Goal: Task Accomplishment & Management: Use online tool/utility

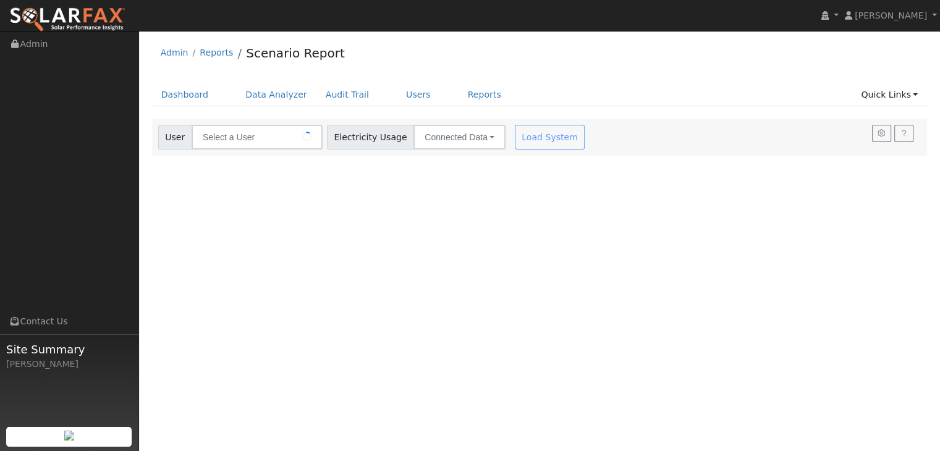
type input "[PERSON_NAME]"
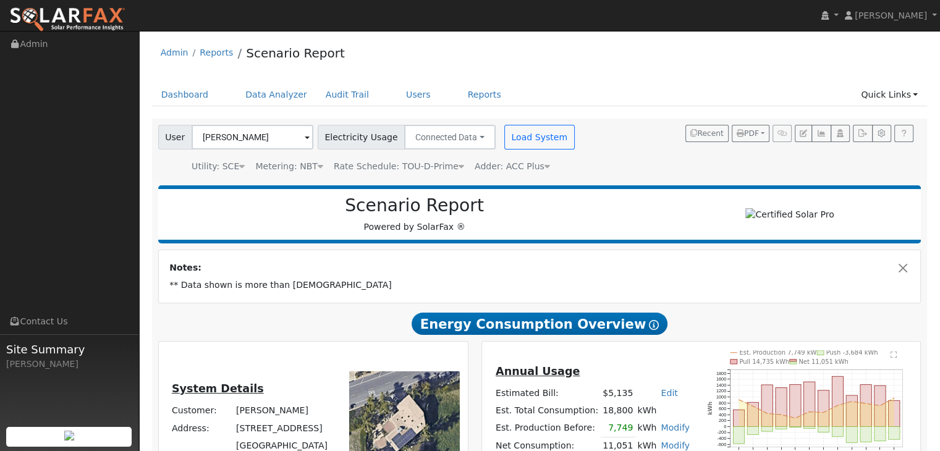
click at [305, 137] on span at bounding box center [307, 138] width 5 height 14
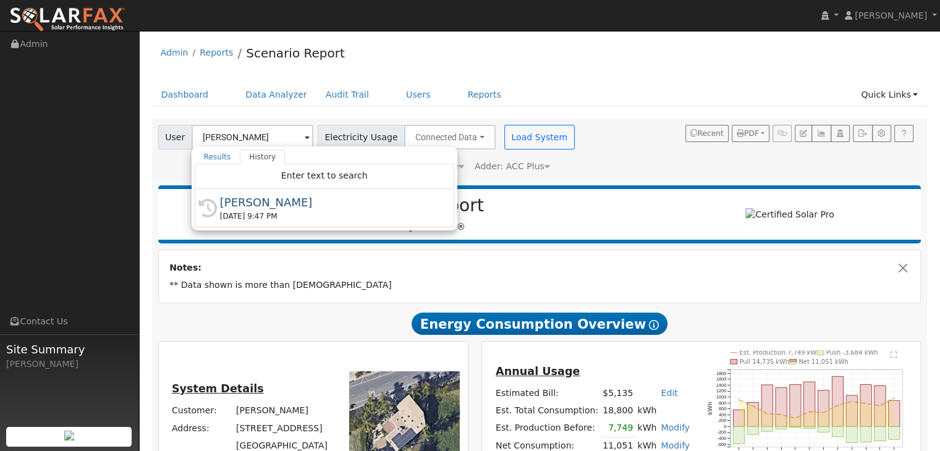
click at [148, 172] on div "Settings My Defaults Temporary My Defaults Company Defaults System Defaults Off…" at bounding box center [539, 418] width 789 height 599
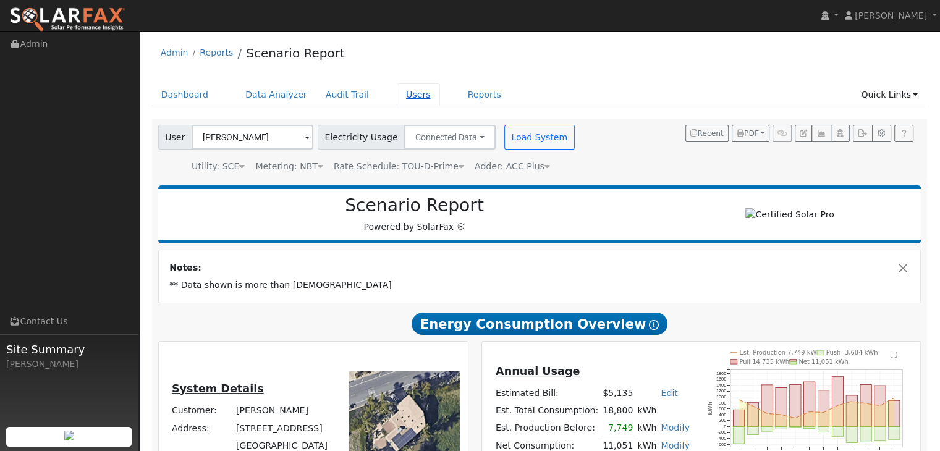
click at [397, 95] on link "Users" at bounding box center [418, 94] width 43 height 23
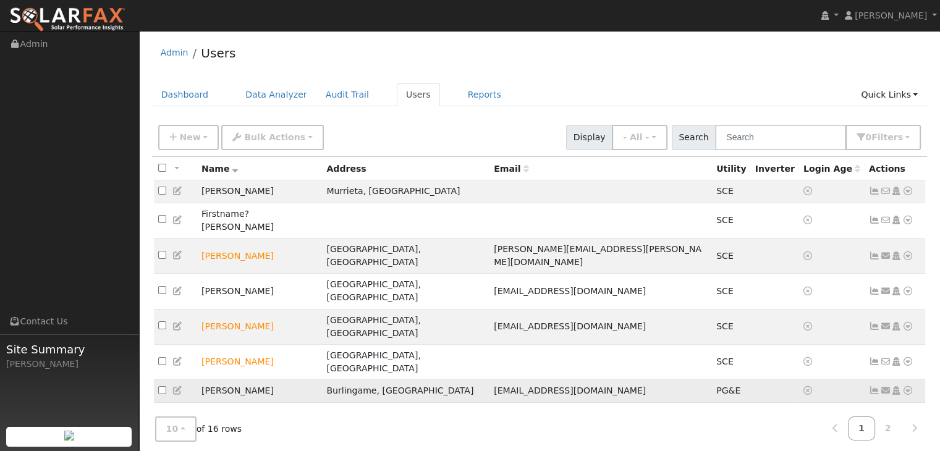
click at [292, 380] on td "Angela Juniphant" at bounding box center [259, 391] width 125 height 23
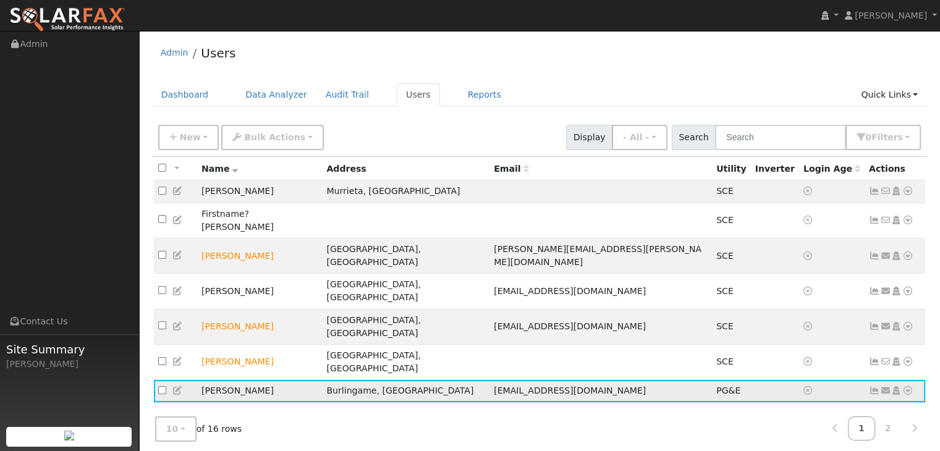
click at [176, 386] on icon at bounding box center [177, 390] width 11 height 9
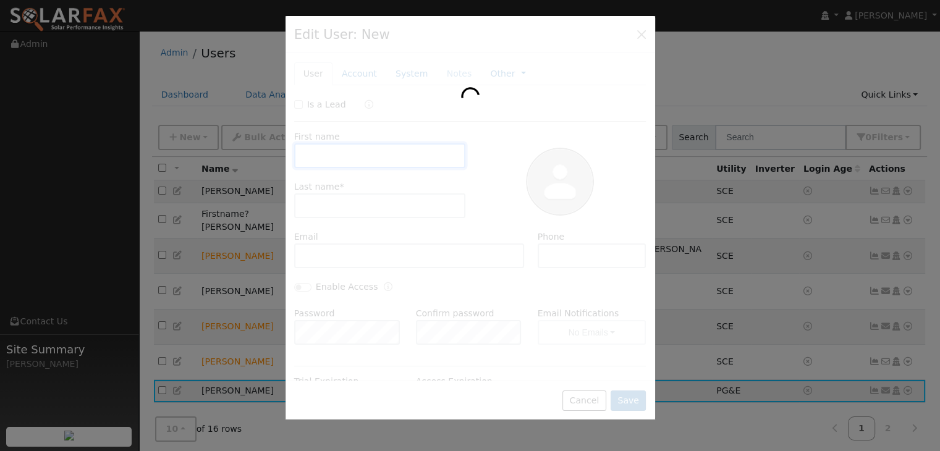
type input "Angela"
type input "Juniphant"
type input "ajuniphant@gmail.com"
type input "Default Account"
type input "2120 Trousdale Drive"
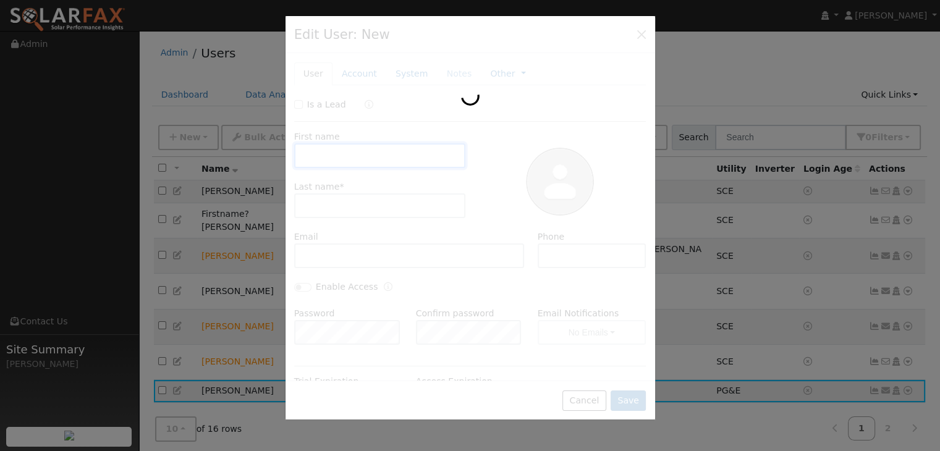
type input "Burlingame"
type input "CA"
type input "94010"
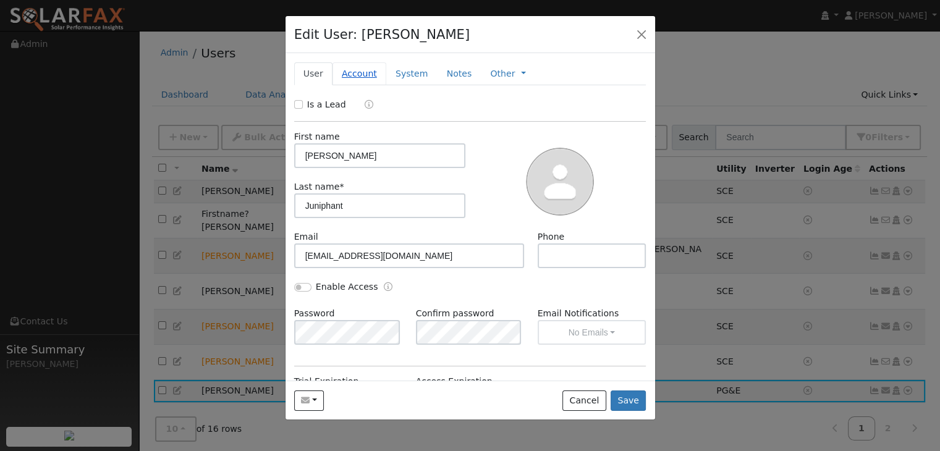
click at [356, 75] on link "Account" at bounding box center [360, 73] width 54 height 23
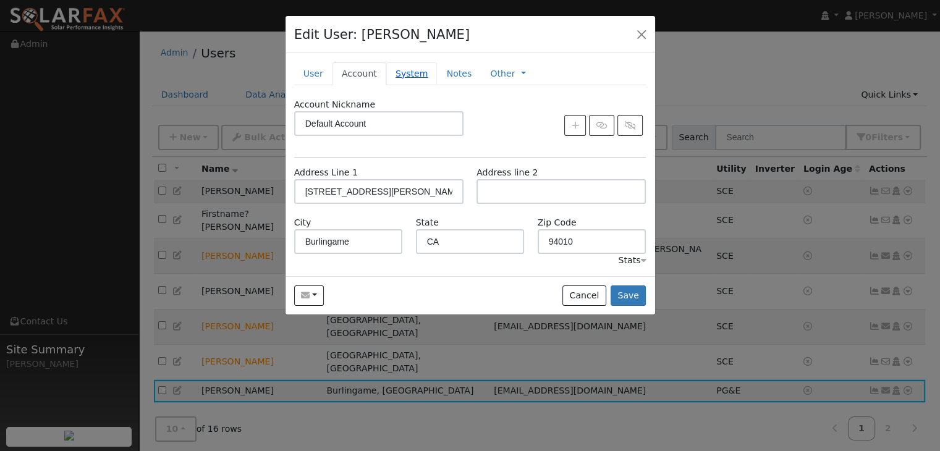
click at [410, 75] on link "System" at bounding box center [411, 73] width 51 height 23
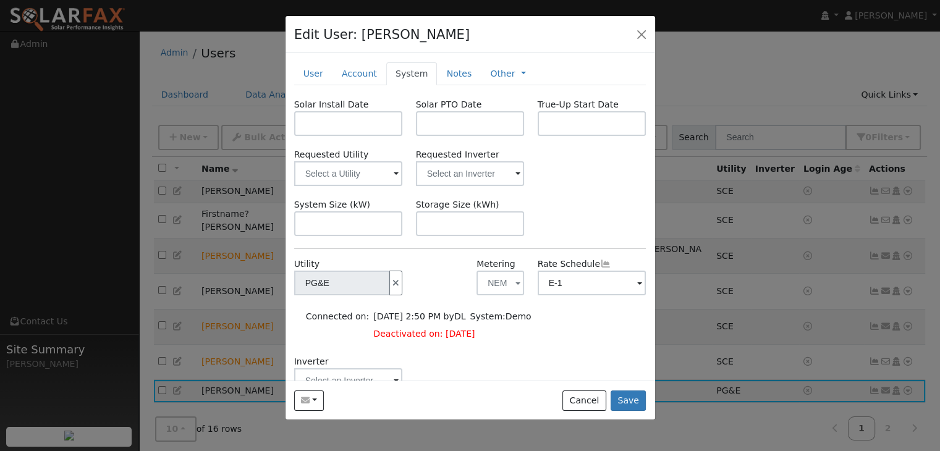
click at [637, 281] on span at bounding box center [639, 284] width 5 height 14
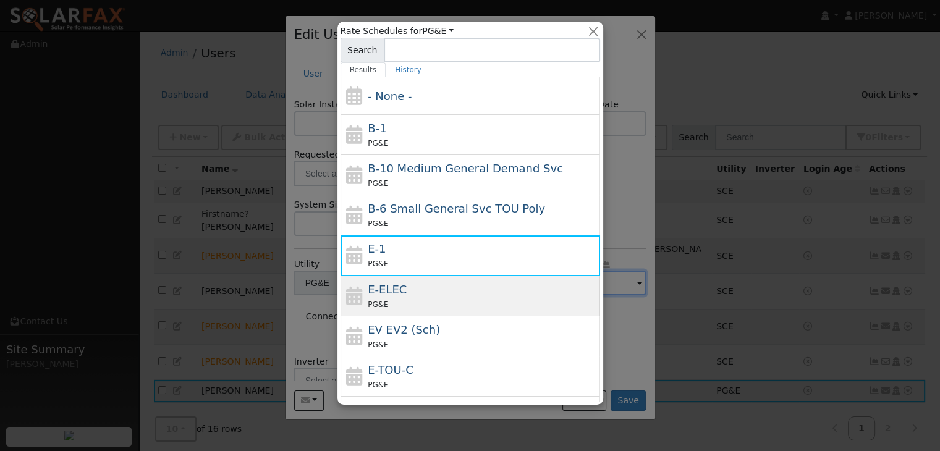
click at [456, 290] on div "E-ELEC PG&E" at bounding box center [482, 296] width 229 height 30
type input "E-ELEC"
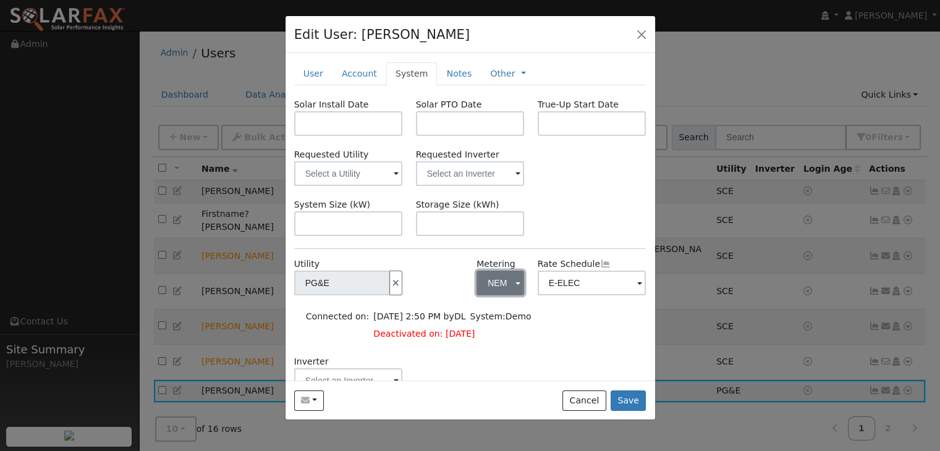
click at [516, 289] on span "button" at bounding box center [518, 284] width 5 height 13
click at [501, 344] on link "NBT" at bounding box center [516, 345] width 86 height 17
click at [597, 340] on div "Connected on: 08/09/2025 2:50 PM by DL System: Demo Deactivated on: 08/09/25" at bounding box center [474, 325] width 355 height 35
click at [633, 399] on button "Save" at bounding box center [629, 401] width 36 height 21
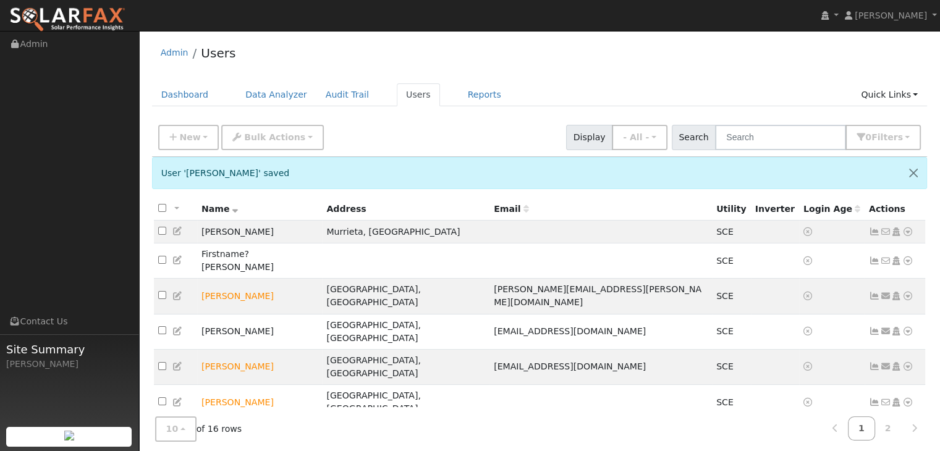
click at [908, 427] on icon at bounding box center [907, 431] width 11 height 9
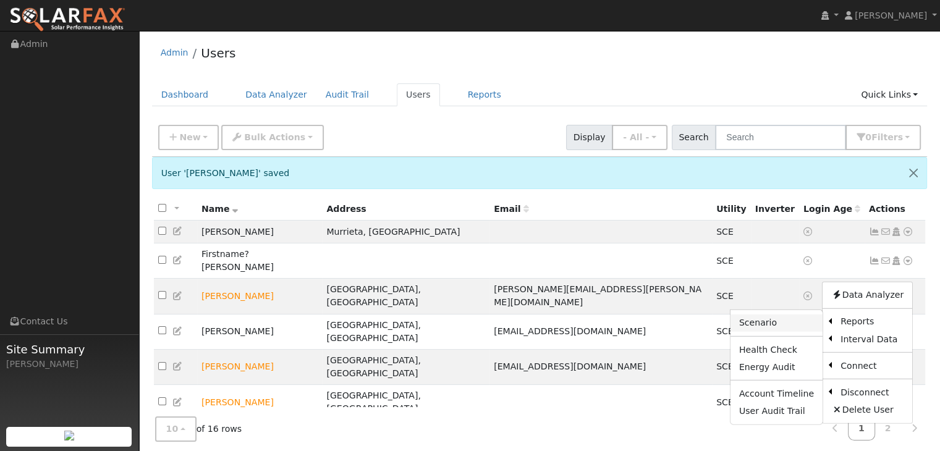
click at [773, 315] on link "Scenario" at bounding box center [777, 323] width 92 height 17
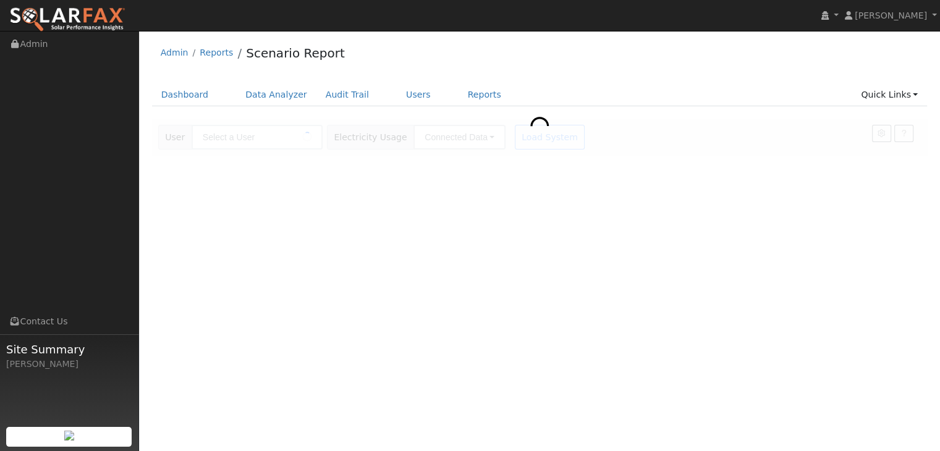
type input "[PERSON_NAME]"
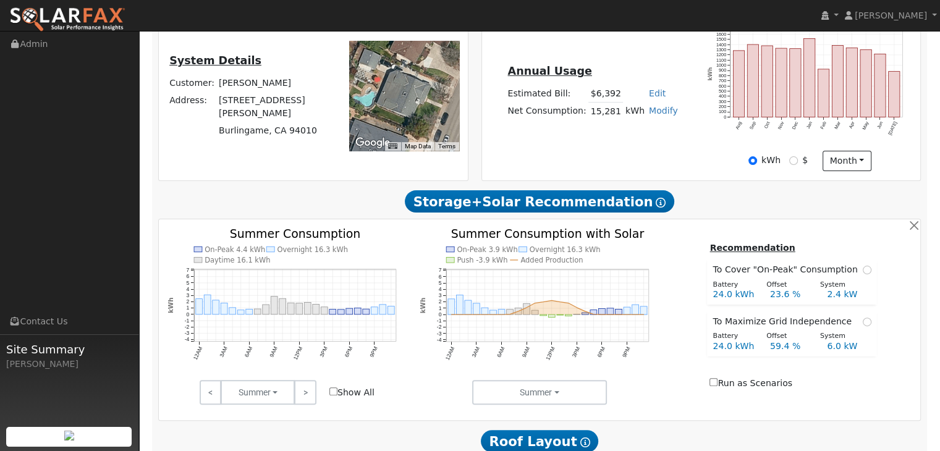
scroll to position [270, 0]
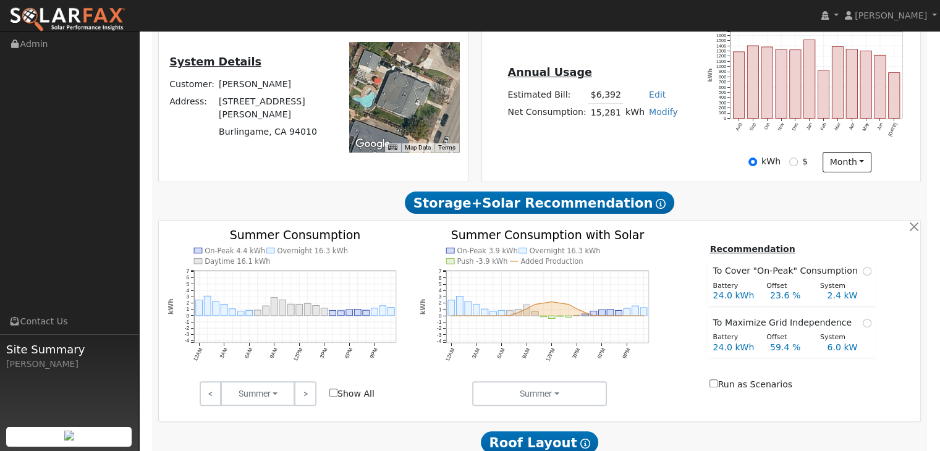
click at [333, 396] on input "Show All" at bounding box center [333, 393] width 8 height 8
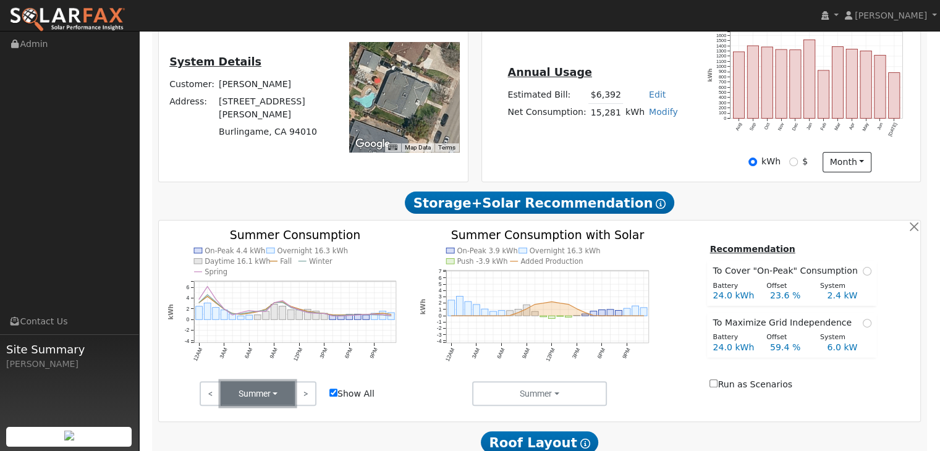
click at [278, 399] on button "Summer" at bounding box center [258, 393] width 74 height 25
click at [335, 397] on input "Show All" at bounding box center [333, 393] width 8 height 8
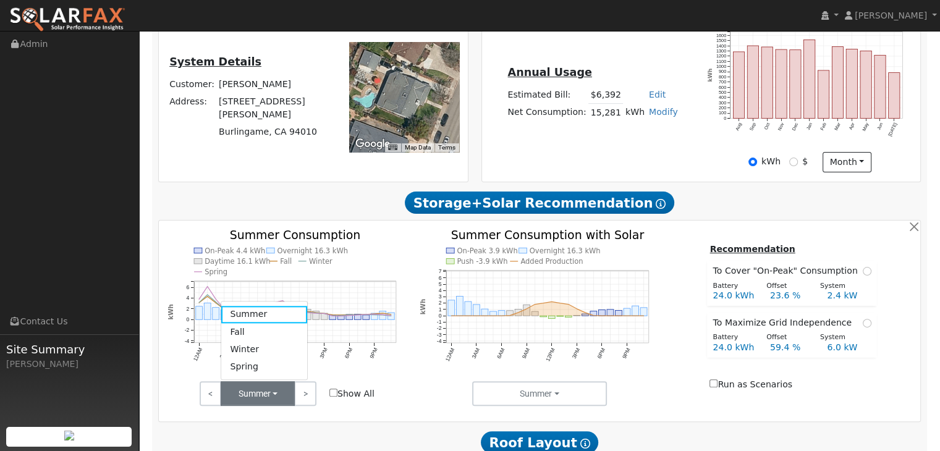
checkbox input "false"
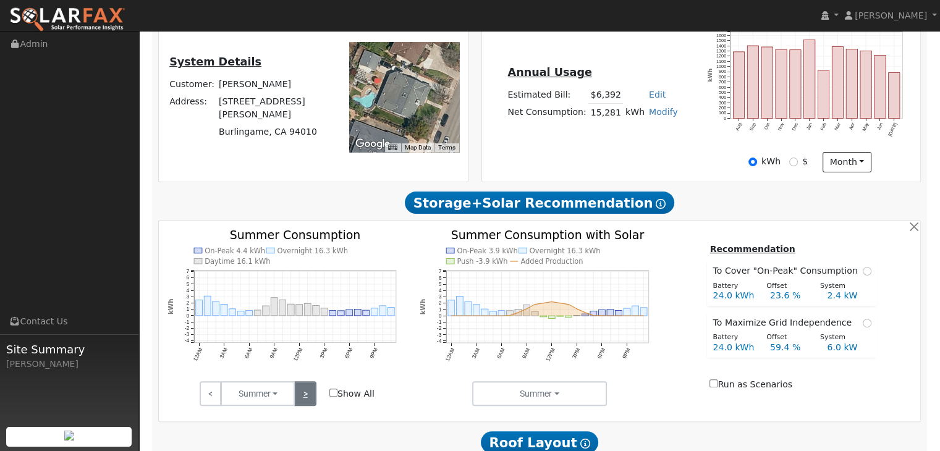
click at [300, 396] on link ">" at bounding box center [305, 393] width 22 height 25
click at [304, 398] on link ">" at bounding box center [305, 393] width 22 height 25
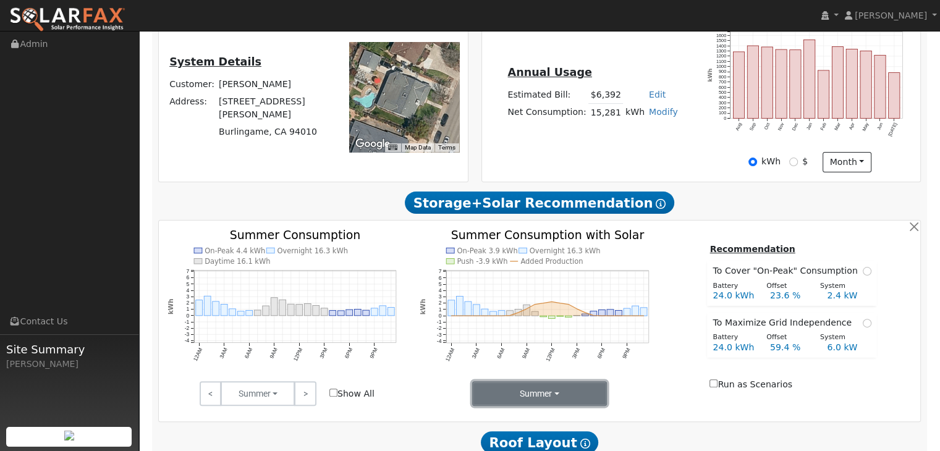
click at [549, 396] on button "Summer" at bounding box center [539, 393] width 135 height 25
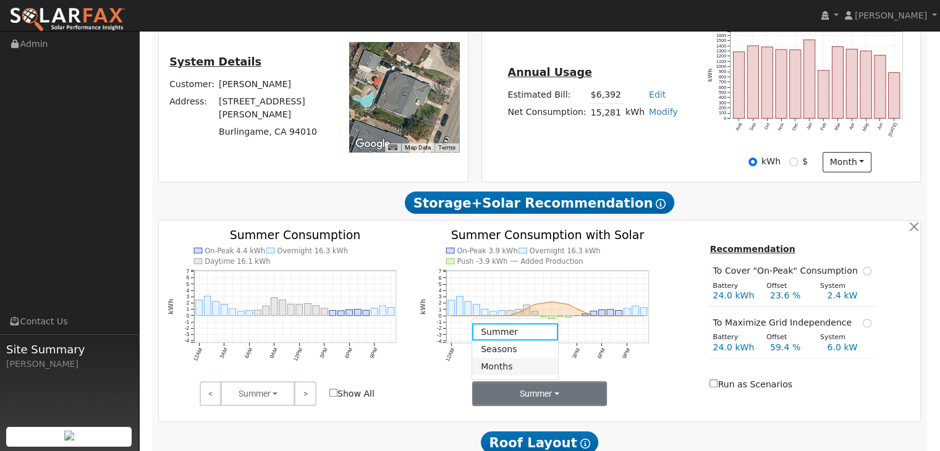
click at [503, 372] on link "Months" at bounding box center [515, 366] width 86 height 17
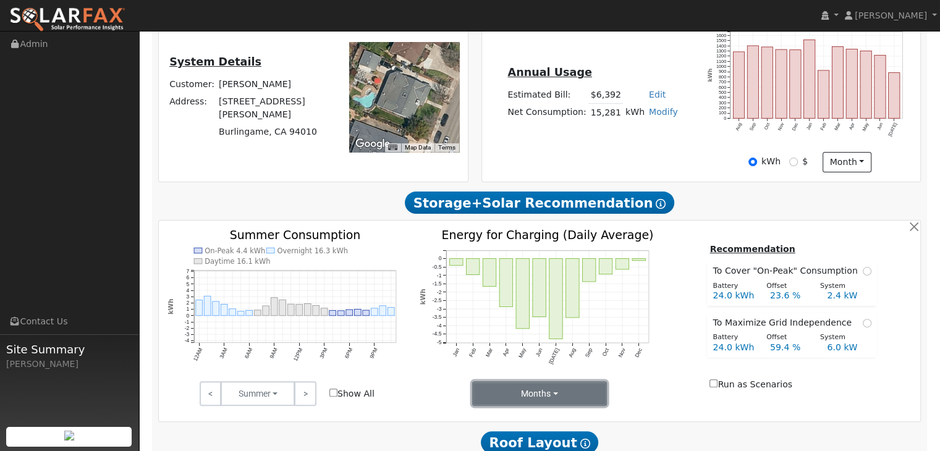
click at [557, 396] on button "Months" at bounding box center [539, 393] width 135 height 25
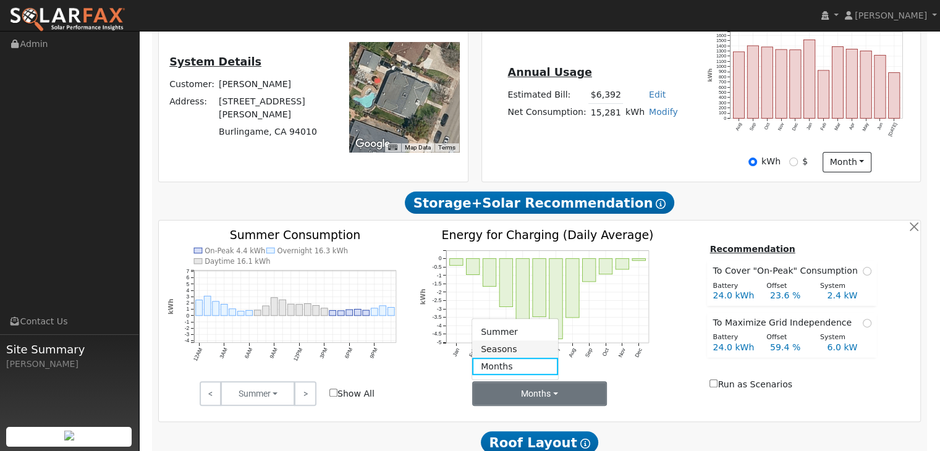
click at [503, 355] on link "Seasons" at bounding box center [515, 349] width 86 height 17
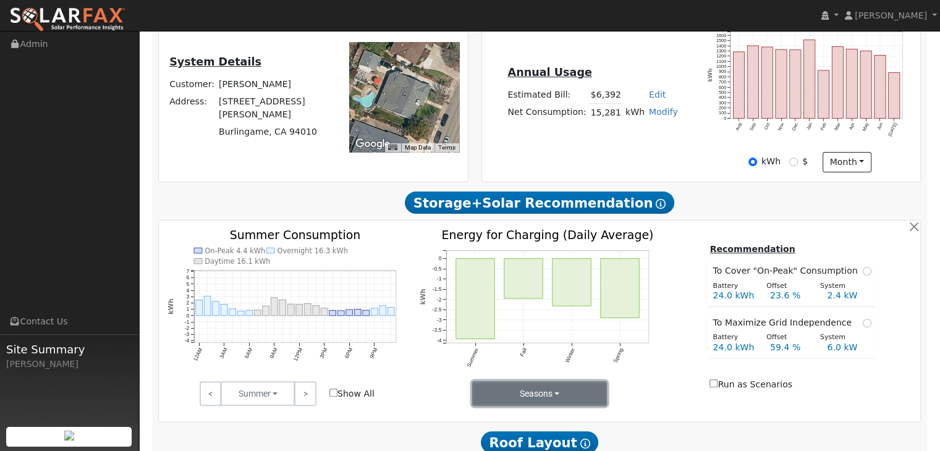
click at [559, 403] on button "Seasons" at bounding box center [539, 393] width 135 height 25
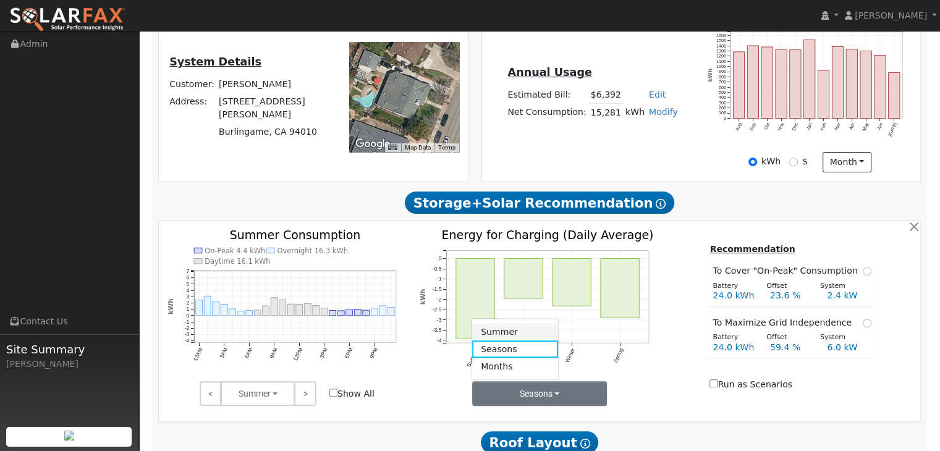
click at [509, 336] on link "Summer" at bounding box center [515, 331] width 86 height 17
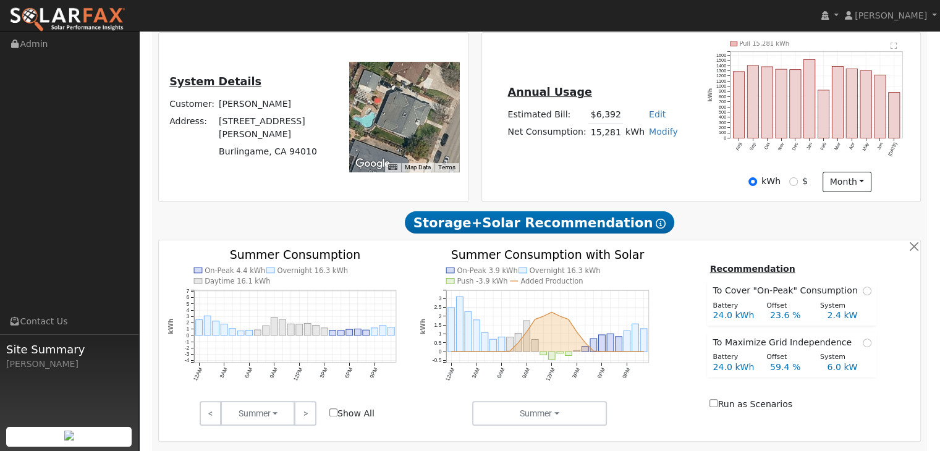
scroll to position [249, 0]
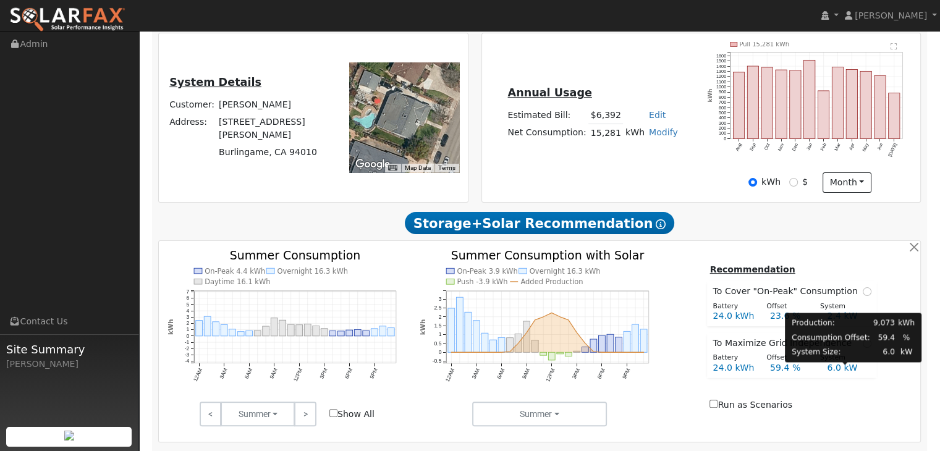
click at [854, 367] on div "6.0 kW" at bounding box center [849, 368] width 57 height 13
radio input "true"
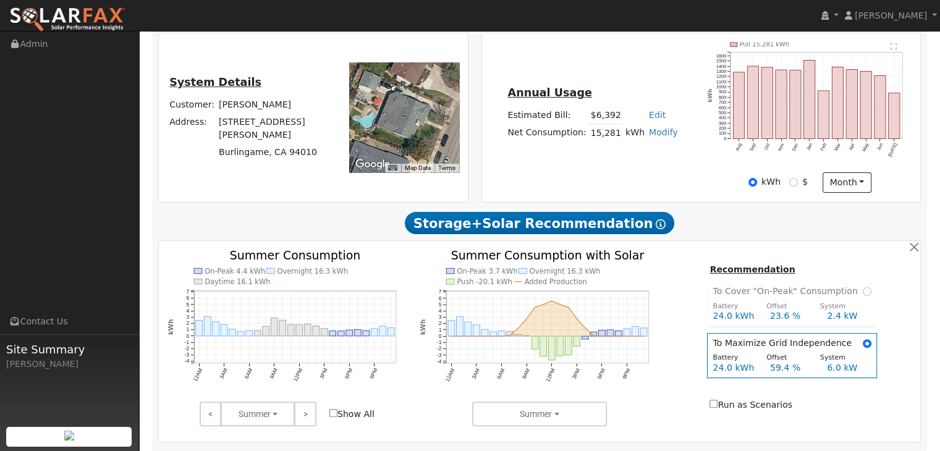
click at [334, 415] on input "Show All" at bounding box center [333, 413] width 8 height 8
checkbox input "true"
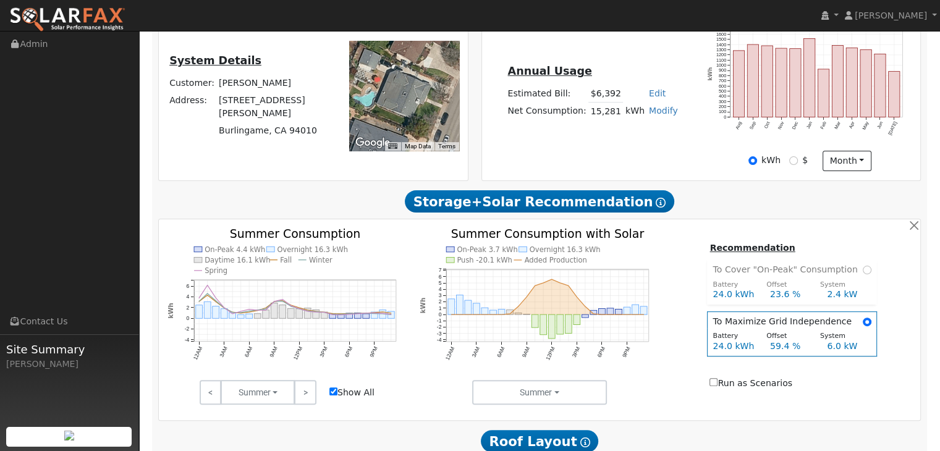
scroll to position [271, 0]
click at [718, 384] on input "Run as Scenarios" at bounding box center [714, 382] width 8 height 8
checkbox input "true"
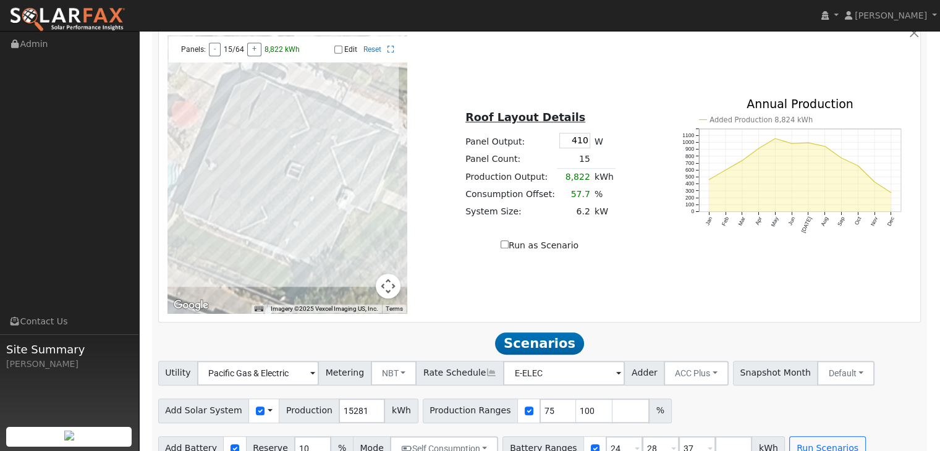
scroll to position [732, 0]
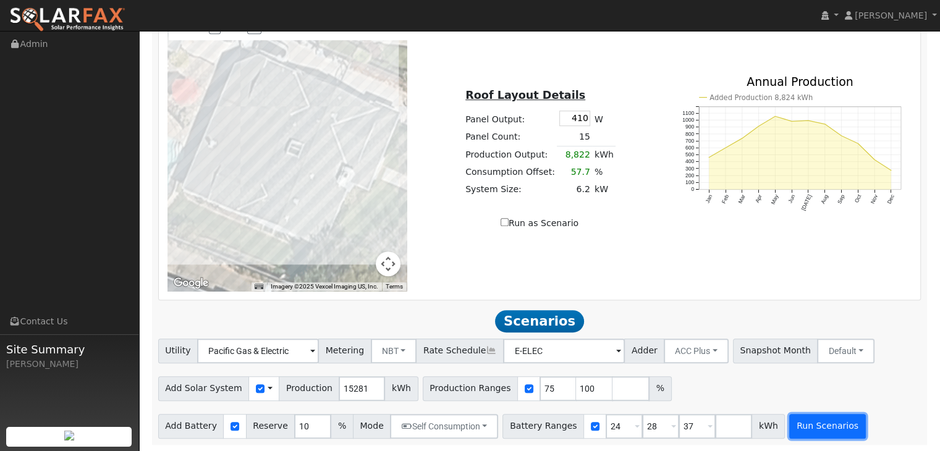
click at [800, 420] on button "Run Scenarios" at bounding box center [827, 426] width 76 height 25
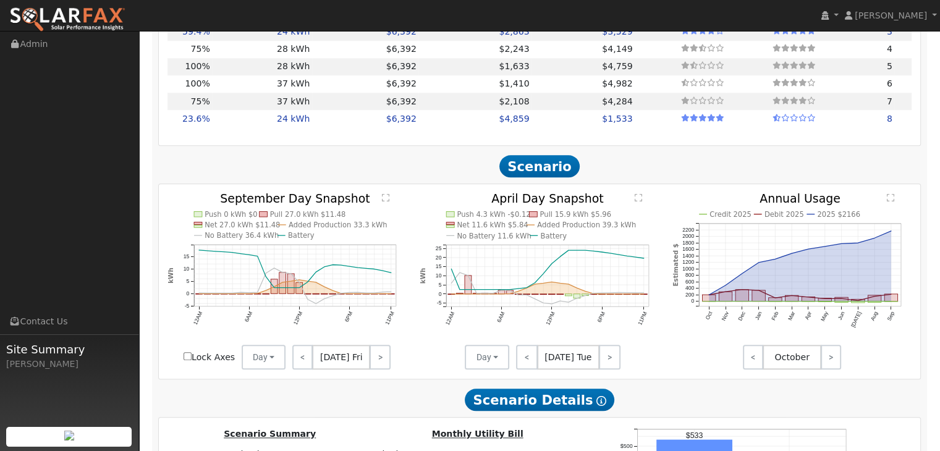
scroll to position [1213, 0]
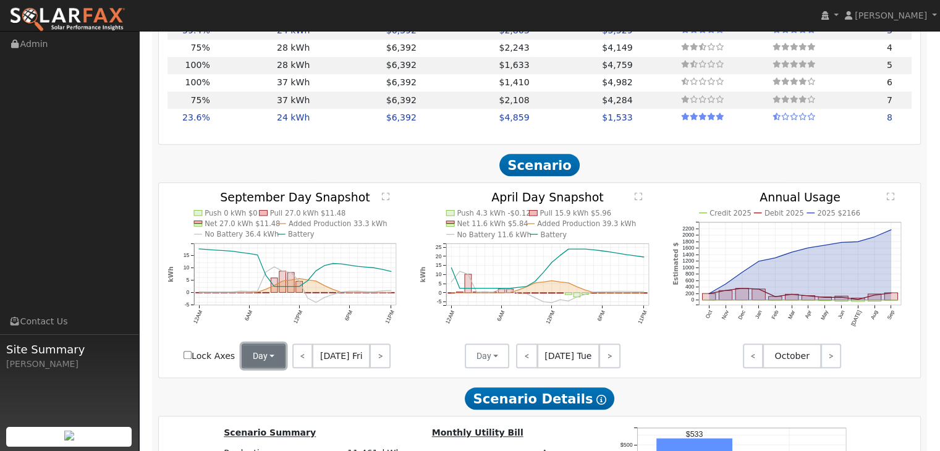
click at [276, 363] on button "Day" at bounding box center [264, 356] width 45 height 25
click at [284, 409] on link "Month Average" at bounding box center [285, 401] width 86 height 17
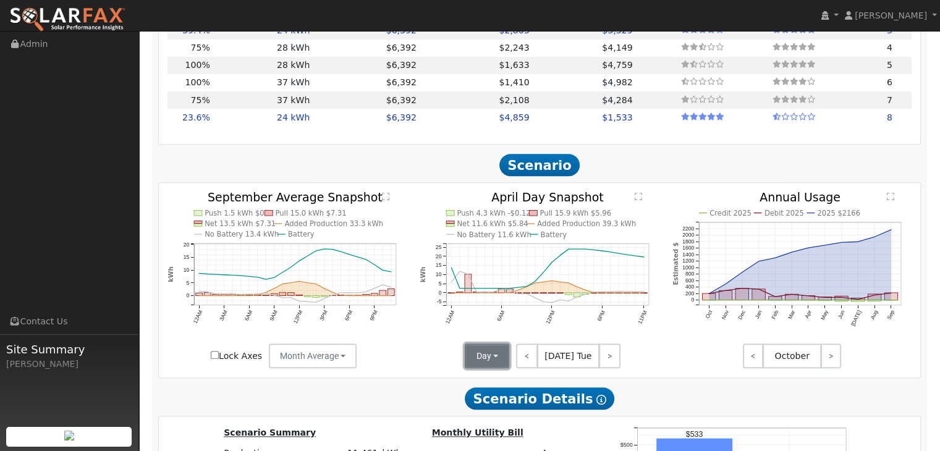
click at [497, 359] on button "Day" at bounding box center [487, 356] width 45 height 25
click at [496, 410] on link "Month Average" at bounding box center [508, 401] width 86 height 17
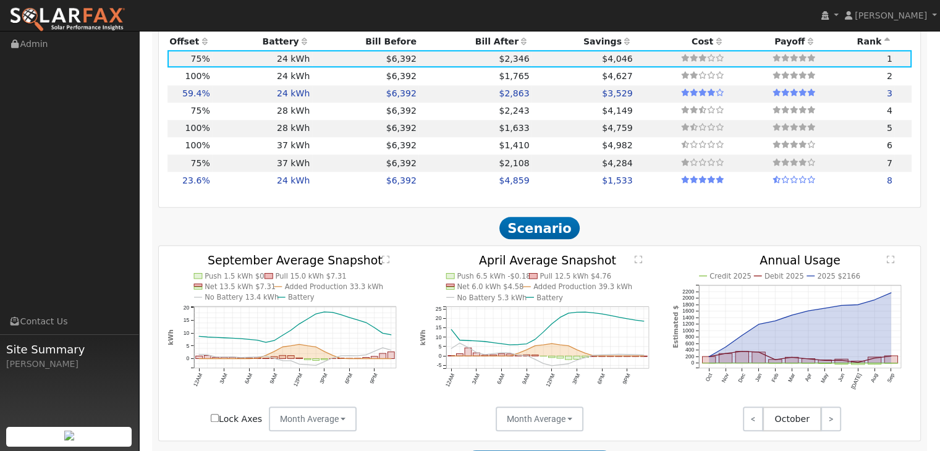
scroll to position [1147, 0]
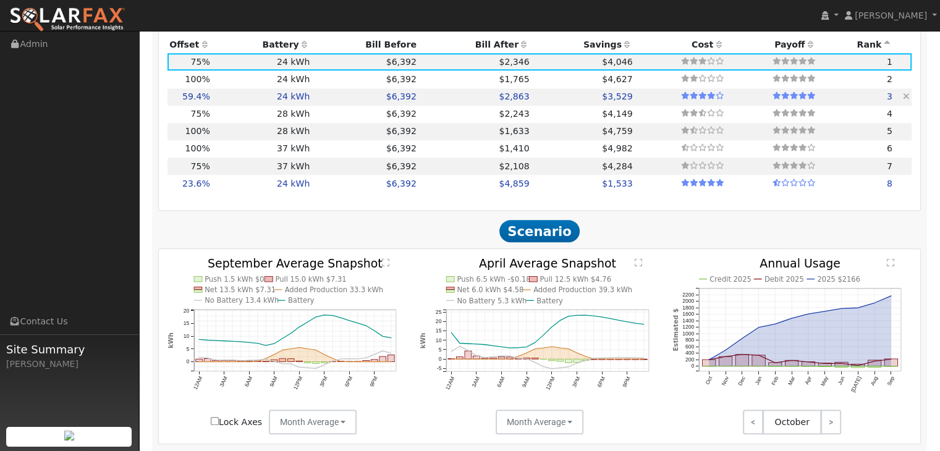
click at [229, 101] on td "24 kWh" at bounding box center [262, 96] width 100 height 17
type input "6.0"
type input "$18,751"
type input "$14,265"
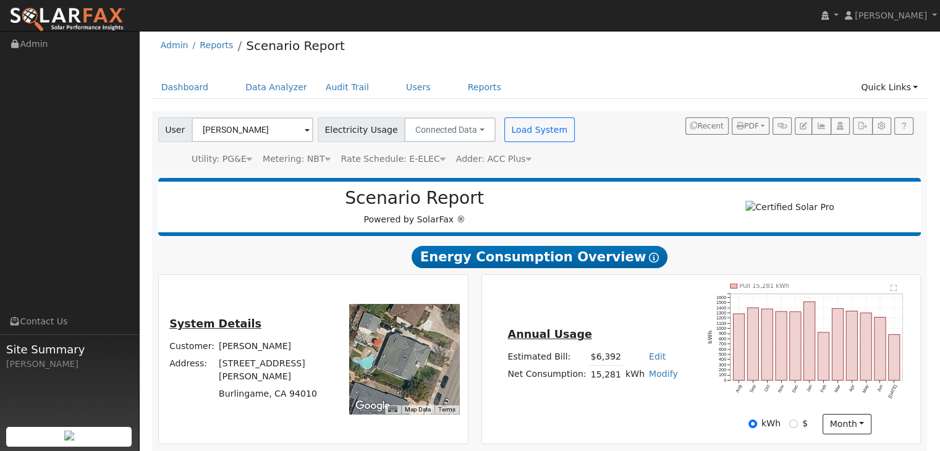
scroll to position [0, 0]
